Goal: Navigation & Orientation: Find specific page/section

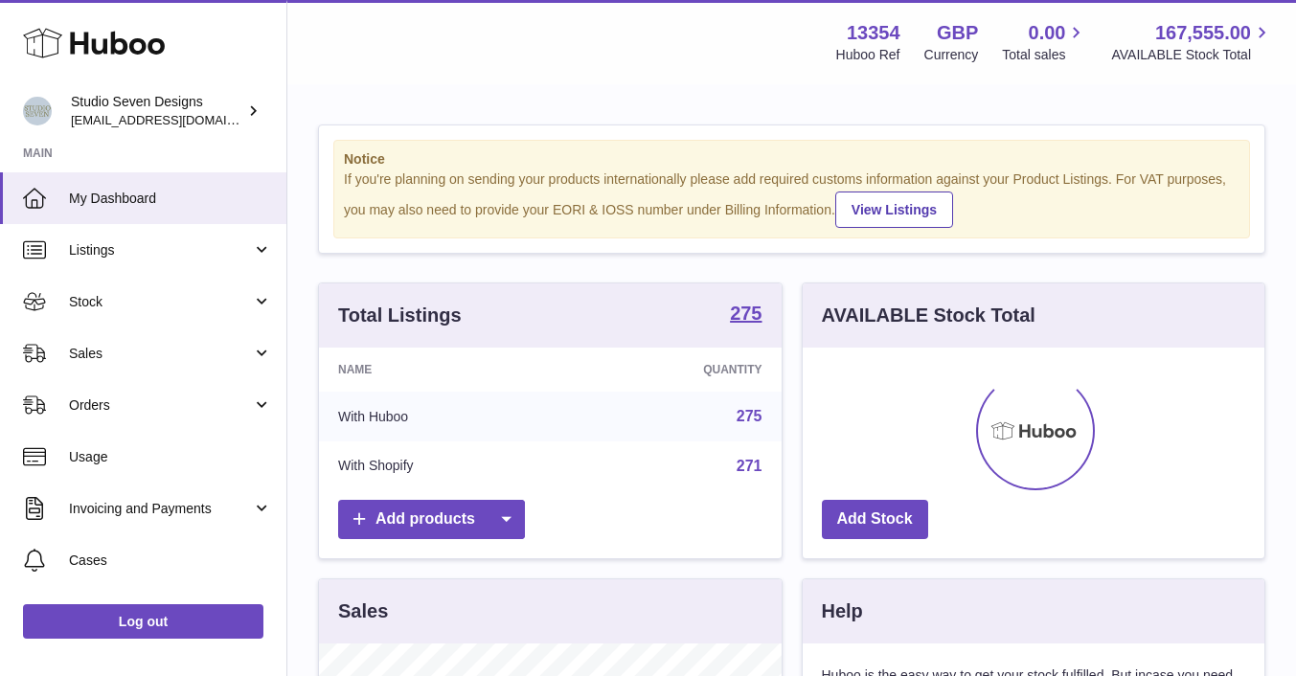
scroll to position [299, 462]
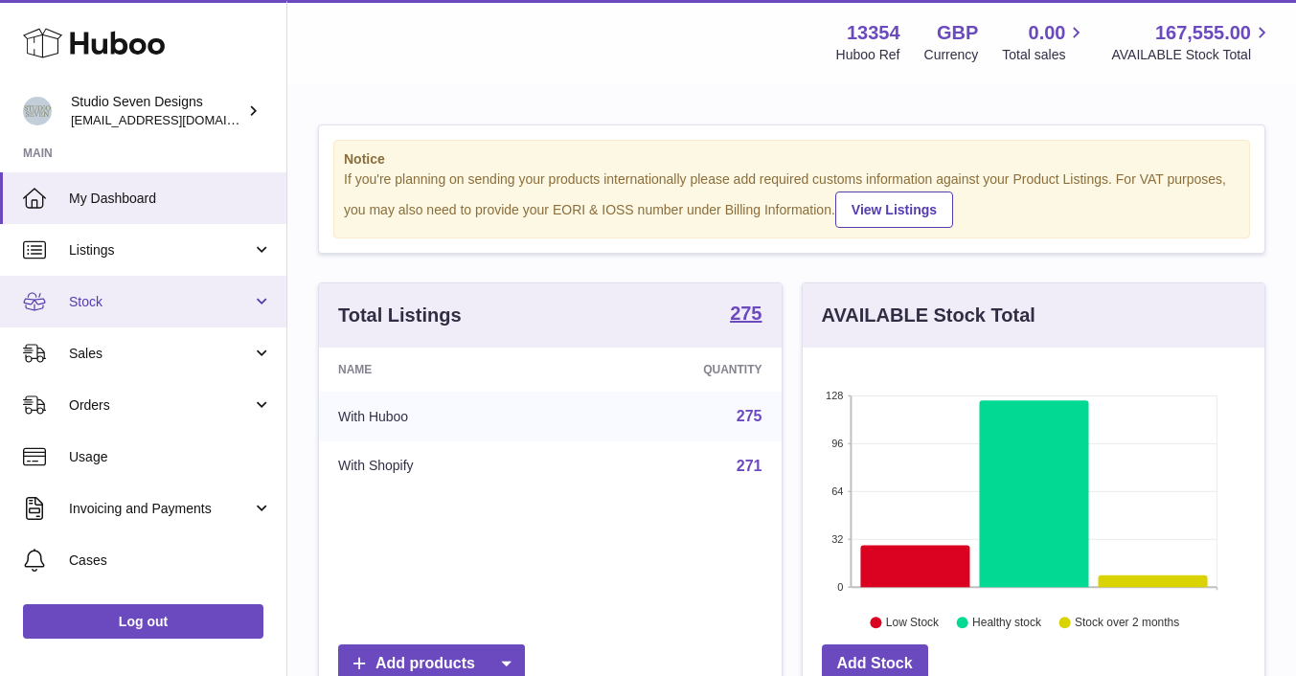
click at [122, 316] on link "Stock" at bounding box center [143, 302] width 286 height 52
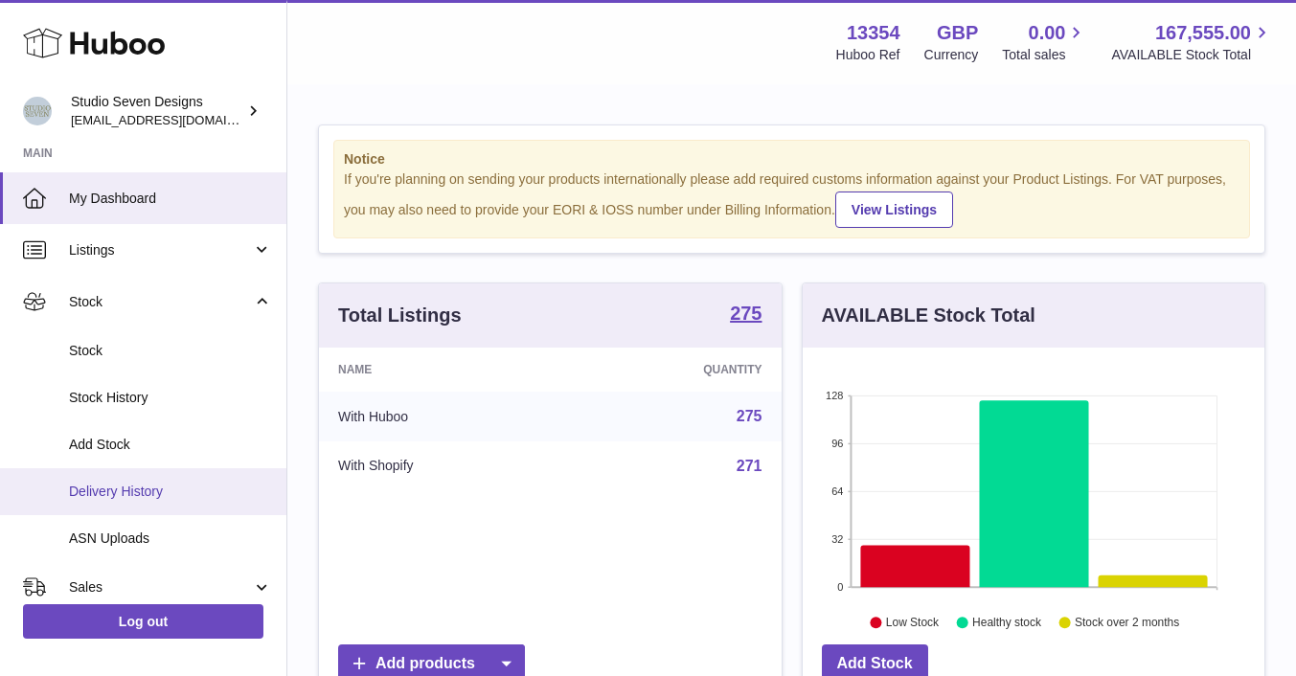
click at [110, 496] on span "Delivery History" at bounding box center [170, 492] width 203 height 18
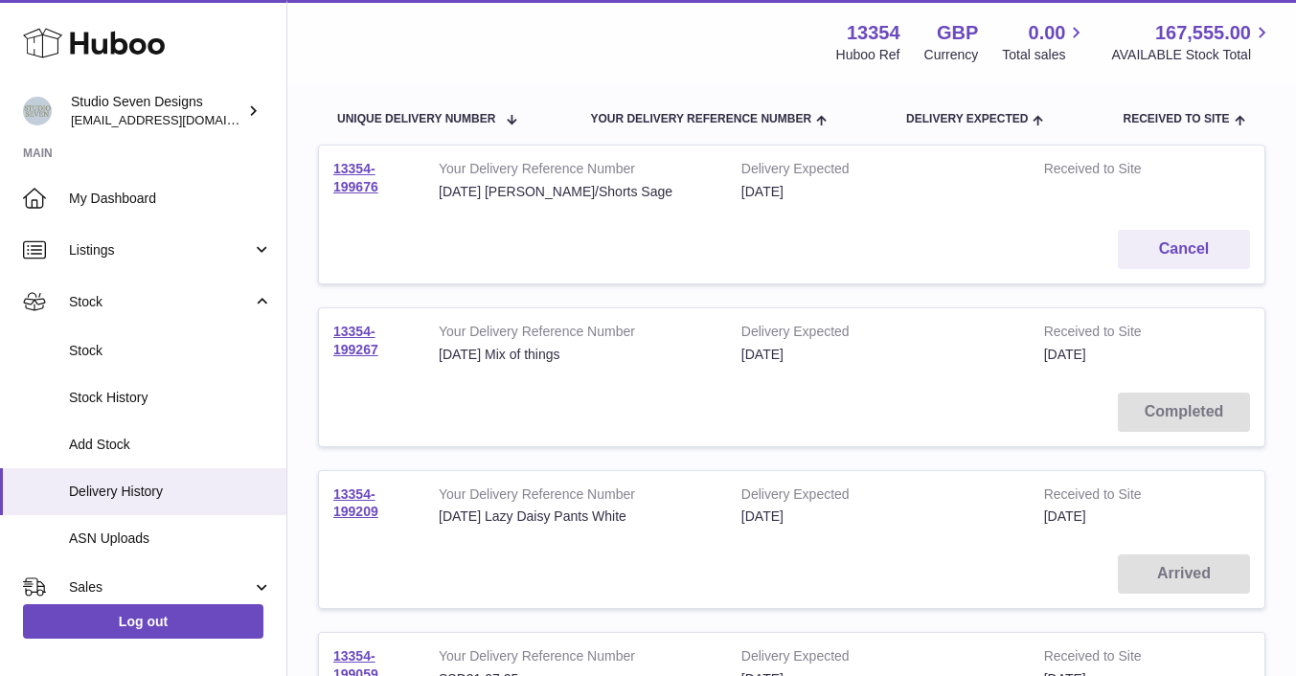
scroll to position [218, 0]
